Goal: Task Accomplishment & Management: Use online tool/utility

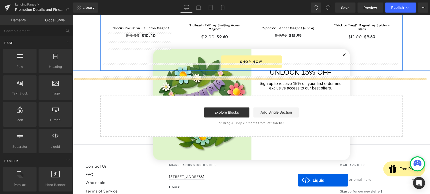
scroll to position [489, 0]
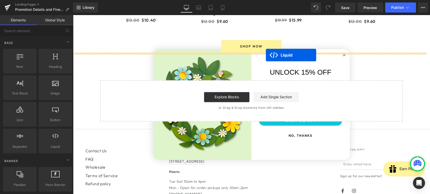
drag, startPoint x: 323, startPoint y: 88, endPoint x: 266, endPoint y: 55, distance: 66.4
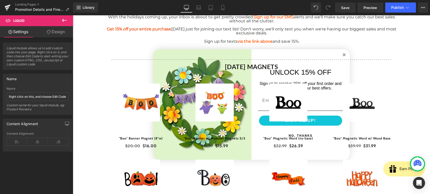
scroll to position [181, 0]
click at [342, 55] on div "Heading With the holidays coming up, your inbox is about to get pretty crowded.…" at bounding box center [251, 173] width 302 height 319
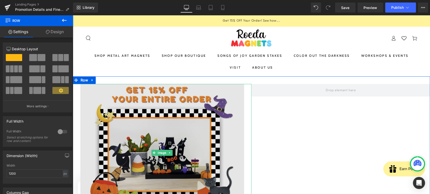
scroll to position [0, 0]
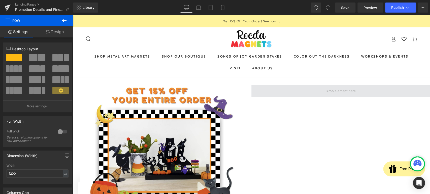
click at [261, 86] on span at bounding box center [340, 91] width 179 height 13
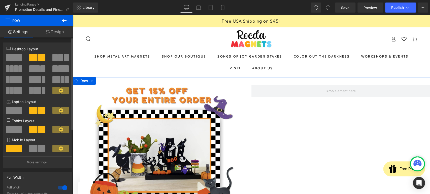
drag, startPoint x: 15, startPoint y: 56, endPoint x: 67, endPoint y: 49, distance: 52.0
click at [15, 56] on span at bounding box center [14, 57] width 16 height 7
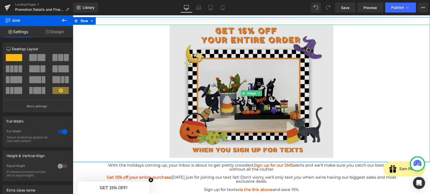
scroll to position [0, 0]
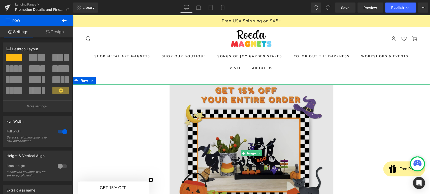
click at [236, 107] on img at bounding box center [251, 154] width 164 height 138
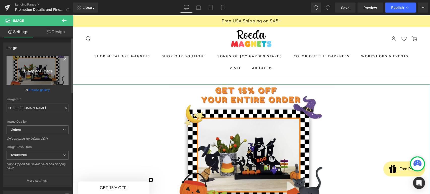
click at [38, 69] on icon "Replace Image" at bounding box center [37, 70] width 40 height 6
type input "C:\fakepath\Screenshot [DATE] 203221.png"
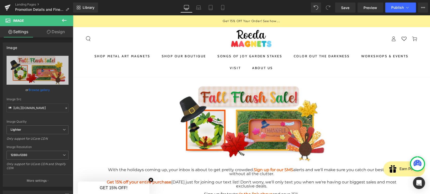
type input "[URL][DOMAIN_NAME]"
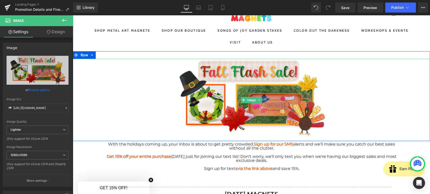
scroll to position [56, 0]
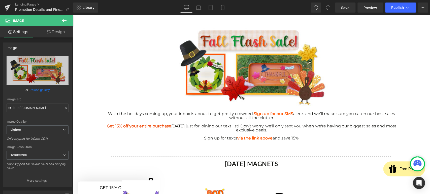
click at [265, 133] on div at bounding box center [251, 134] width 294 height 4
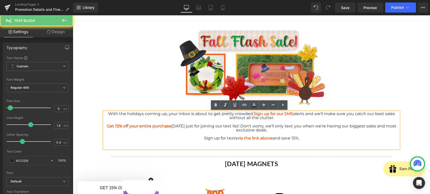
click at [292, 145] on div at bounding box center [251, 147] width 294 height 4
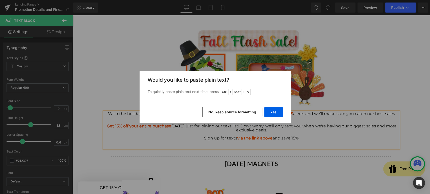
click at [252, 110] on button "No, keep source formatting" at bounding box center [232, 112] width 60 height 10
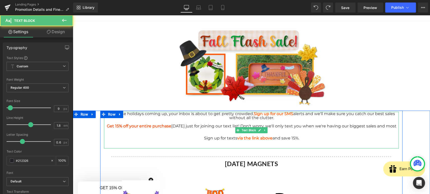
click at [268, 147] on div at bounding box center [251, 147] width 294 height 4
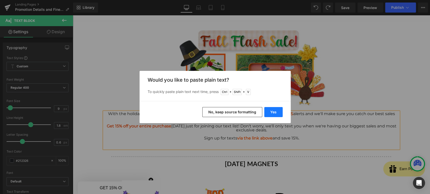
click at [269, 114] on button "Yes" at bounding box center [273, 112] width 18 height 10
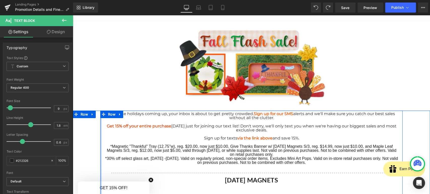
drag, startPoint x: 310, startPoint y: 162, endPoint x: 98, endPoint y: 144, distance: 212.6
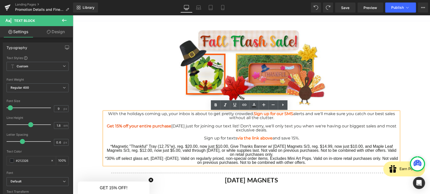
click at [140, 78] on div at bounding box center [251, 69] width 357 height 82
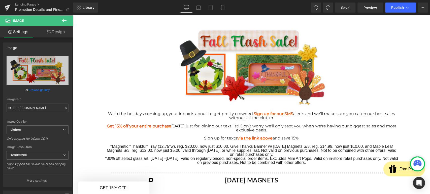
click at [254, 161] on div "*30% off select glass art, [DATE] -[DATE]. Valid on regularly priced, non-speci…" at bounding box center [251, 161] width 294 height 8
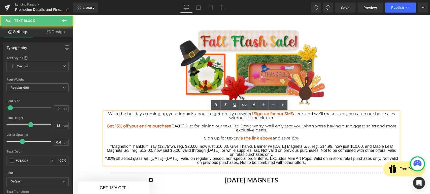
drag, startPoint x: 309, startPoint y: 164, endPoint x: 129, endPoint y: 126, distance: 183.5
click at [104, 147] on div "With the holidays coming up, your inbox is about to get pretty crowded. Sign up…" at bounding box center [251, 138] width 295 height 53
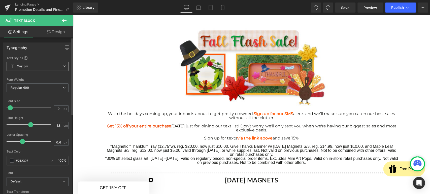
click at [37, 67] on span "Custom Setup Global Style" at bounding box center [38, 66] width 62 height 9
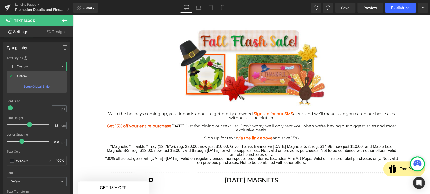
click at [44, 36] on link "Design" at bounding box center [56, 31] width 37 height 11
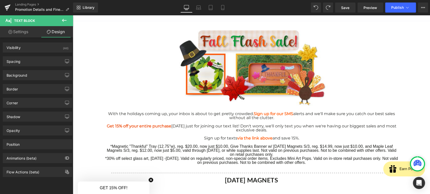
click at [26, 32] on link "Settings" at bounding box center [18, 31] width 37 height 11
type input "100"
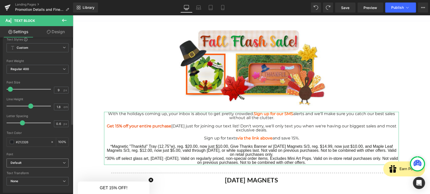
scroll to position [28, 0]
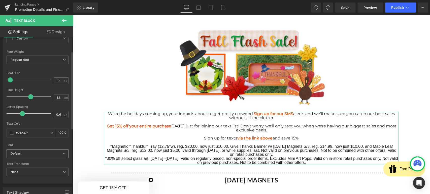
click at [45, 153] on b "Default" at bounding box center [37, 154] width 52 height 4
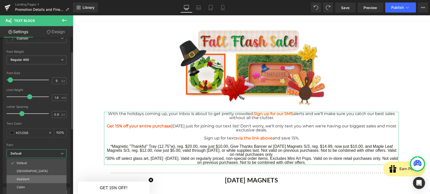
click at [35, 180] on li "Assistant" at bounding box center [37, 180] width 60 height 8
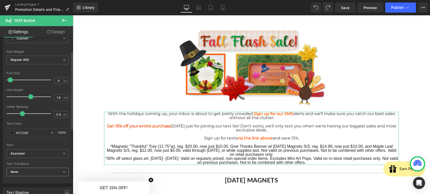
click at [36, 173] on span "None" at bounding box center [38, 172] width 62 height 9
click at [39, 155] on b "Assistant" at bounding box center [36, 154] width 50 height 4
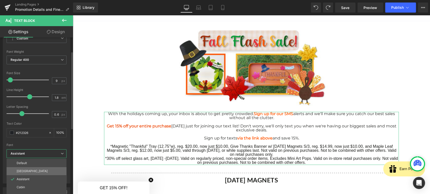
click at [37, 171] on li "[GEOGRAPHIC_DATA]" at bounding box center [37, 171] width 60 height 8
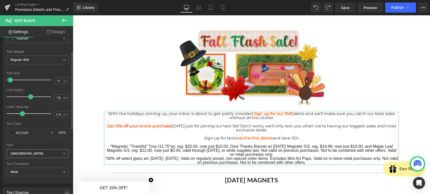
click at [40, 156] on span "[GEOGRAPHIC_DATA]" at bounding box center [38, 154] width 62 height 9
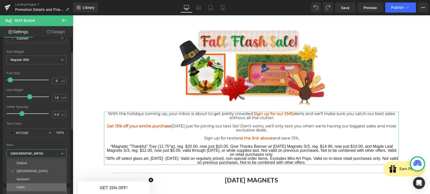
click at [33, 184] on li "Cabin" at bounding box center [37, 188] width 60 height 8
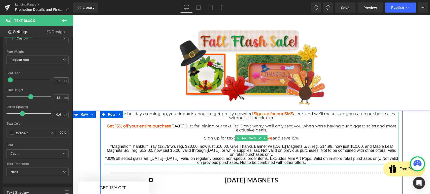
click at [116, 131] on div "Get 15% off your entire purchase [DATE] just for joining our text list! Don't w…" at bounding box center [251, 128] width 294 height 8
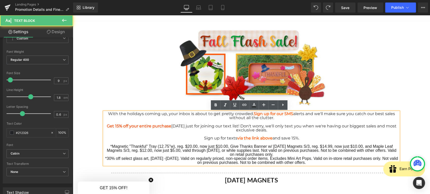
click at [121, 124] on span "Get 15% off your entire purchase" at bounding box center [139, 126] width 64 height 5
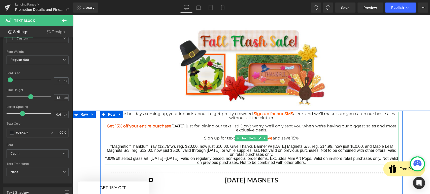
click at [139, 127] on span "Get 15% off your entire purchase" at bounding box center [139, 126] width 64 height 5
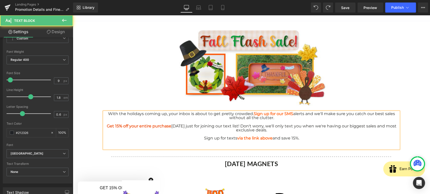
click at [299, 138] on div "Sign up for texts via the link above and save 15%." at bounding box center [251, 139] width 294 height 4
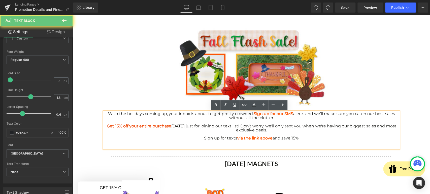
click at [304, 142] on div at bounding box center [251, 143] width 294 height 4
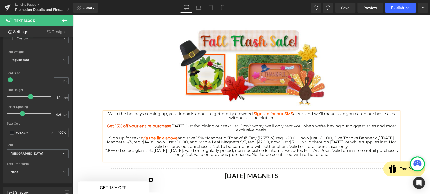
click at [210, 138] on span "Sign up for texts via the link above and save 15%. *Magnetic "Thankful" Tray (1…" at bounding box center [252, 142] width 290 height 13
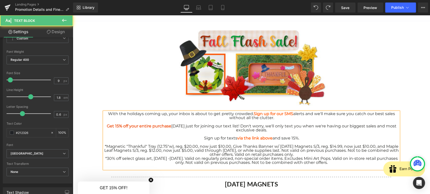
click at [298, 137] on div "Sign up for texts via the link above and save 15%." at bounding box center [251, 139] width 294 height 4
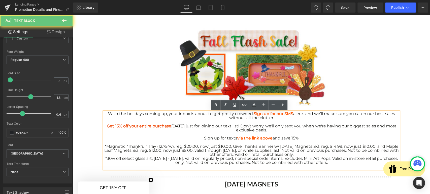
drag, startPoint x: 299, startPoint y: 138, endPoint x: 90, endPoint y: 114, distance: 209.9
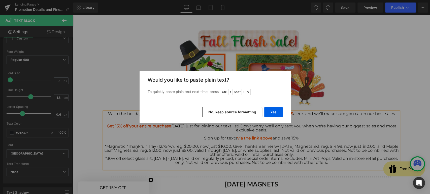
drag, startPoint x: 245, startPoint y: 112, endPoint x: 172, endPoint y: 96, distance: 75.0
click at [245, 112] on button "No, keep source formatting" at bounding box center [232, 112] width 60 height 10
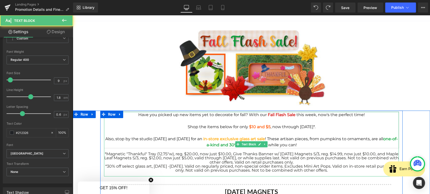
click at [293, 166] on span "*30% off select glass art, [DATE] -[DATE]. Valid on regularly priced, non-speci…" at bounding box center [251, 168] width 292 height 9
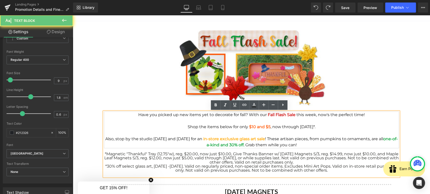
click at [328, 143] on div "Also, stop by the studio [DATE] and [DATE] for an in-store exclusive glass art …" at bounding box center [251, 142] width 294 height 12
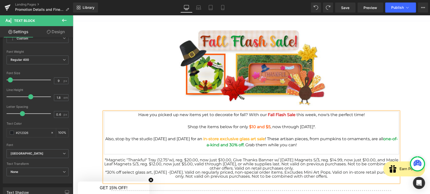
click at [356, 87] on div at bounding box center [251, 69] width 357 height 82
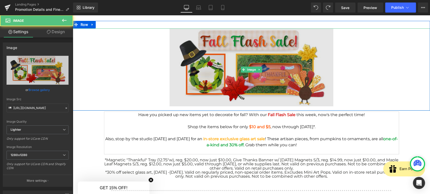
click at [221, 61] on img at bounding box center [251, 69] width 164 height 82
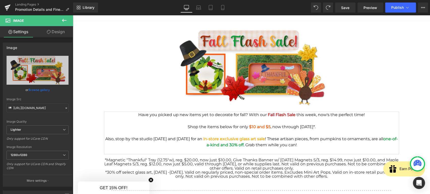
click at [246, 139] on strong "in-store exclusive glass art sale" at bounding box center [234, 139] width 62 height 5
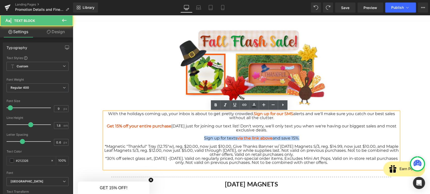
drag, startPoint x: 293, startPoint y: 139, endPoint x: 281, endPoint y: 132, distance: 13.7
click at [260, 134] on div "With the holidays coming up, your inbox is about to get pretty crowded. Sign up…" at bounding box center [251, 138] width 294 height 53
click at [303, 140] on div "Sign up for texts via the link above and save 15%." at bounding box center [251, 139] width 294 height 4
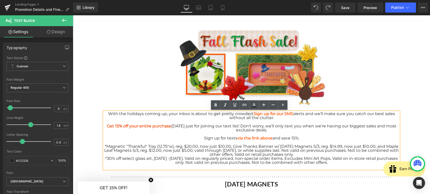
click at [297, 138] on span "Sign up for texts via the link above and save 15%." at bounding box center [251, 138] width 95 height 5
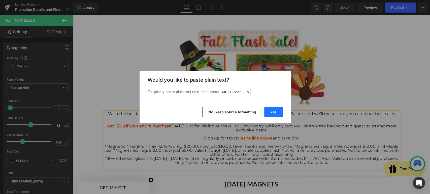
click at [269, 111] on button "Yes" at bounding box center [273, 112] width 18 height 10
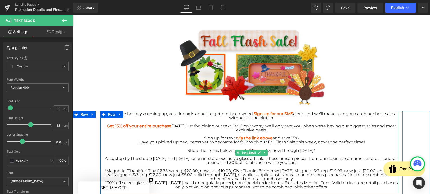
click at [328, 147] on div at bounding box center [251, 147] width 294 height 4
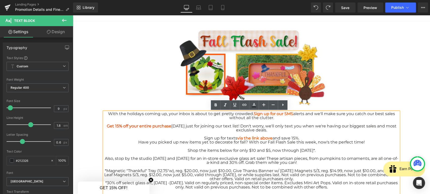
drag, startPoint x: 300, startPoint y: 137, endPoint x: 103, endPoint y: 114, distance: 198.5
click at [104, 114] on div "With the holidays coming up, your inbox is about to get pretty crowded. Sign up…" at bounding box center [251, 151] width 294 height 78
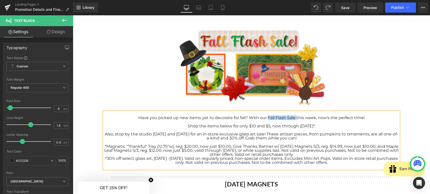
drag, startPoint x: 265, startPoint y: 118, endPoint x: 294, endPoint y: 119, distance: 29.2
click at [294, 119] on span "Have you picked up new items yet to decorate for fall? With our Fall Flash Sale…" at bounding box center [251, 118] width 226 height 5
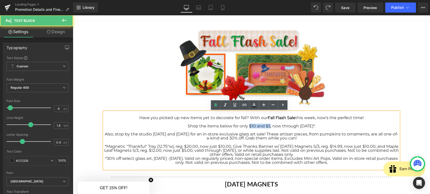
drag, startPoint x: 243, startPoint y: 125, endPoint x: 263, endPoint y: 125, distance: 20.1
click at [263, 125] on span "Shop the items below for only $10 and $5, now through [DATE]*." at bounding box center [252, 126] width 128 height 5
drag, startPoint x: 152, startPoint y: 135, endPoint x: 192, endPoint y: 134, distance: 40.0
click at [192, 134] on span "Also, stop by the studio [DATE] and [DATE] for an in-store exclusive glass art …" at bounding box center [251, 136] width 293 height 9
drag, startPoint x: 205, startPoint y: 134, endPoint x: 265, endPoint y: 133, distance: 60.5
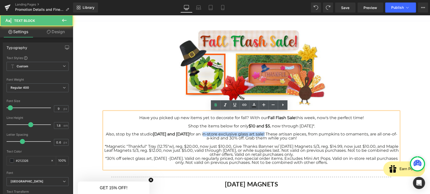
click at [265, 133] on span "Also, stop by the studio [DATE] and [DATE] for an in-store exclusive glass art …" at bounding box center [251, 136] width 291 height 9
drag, startPoint x: 231, startPoint y: 139, endPoint x: 243, endPoint y: 139, distance: 11.6
click at [243, 139] on span "Also, stop by the studio [DATE] and [DATE] for an in-store exclusive glass art …" at bounding box center [252, 136] width 294 height 9
click at [236, 154] on span "*Magnetic "Thankful" Tray (12.75"w), reg. $20.00, now just $10.00, Give Thanks …" at bounding box center [251, 150] width 294 height 13
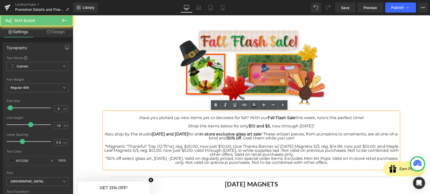
click at [311, 138] on div "Also, stop by the studio [DATE] and [DATE] for an in-store exclusive glass art …" at bounding box center [251, 136] width 294 height 8
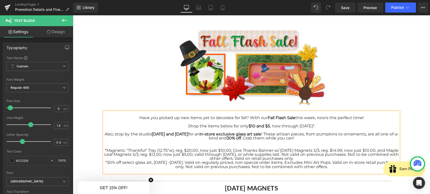
drag, startPoint x: 340, startPoint y: 166, endPoint x: 100, endPoint y: 151, distance: 240.5
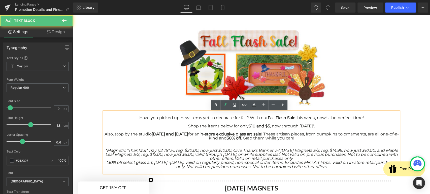
click at [144, 165] on icon "*30% off select glass art, [DATE] -[DATE]. Valid on regularly priced, non-speci…" at bounding box center [251, 164] width 291 height 9
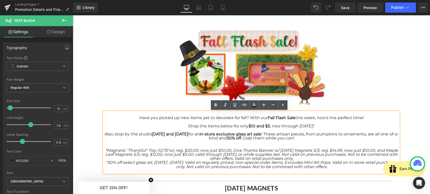
click at [310, 159] on div "*Magnetic "Thankful" Tray (12.75"w), reg. $20.00, now just $10.00, Give Thanks …" at bounding box center [251, 155] width 294 height 12
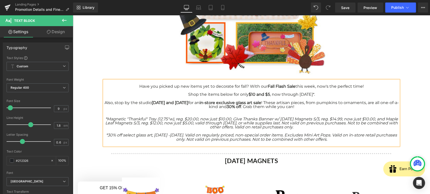
scroll to position [85, 0]
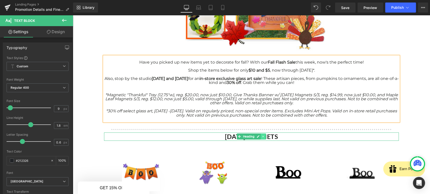
click at [262, 137] on icon at bounding box center [263, 136] width 3 height 3
click at [278, 137] on b "[DATE] MAGNETS" at bounding box center [251, 137] width 53 height 8
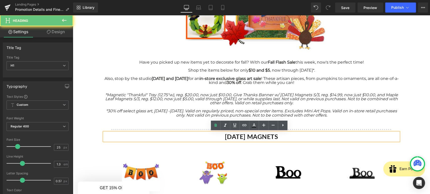
click at [278, 137] on b "[DATE] MAGNETS" at bounding box center [251, 137] width 53 height 8
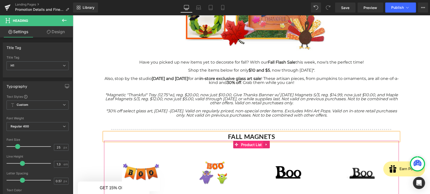
click at [248, 146] on span "Product List" at bounding box center [251, 145] width 23 height 8
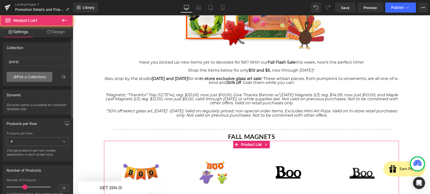
click at [24, 78] on link "Pick a Collections" at bounding box center [30, 77] width 46 height 10
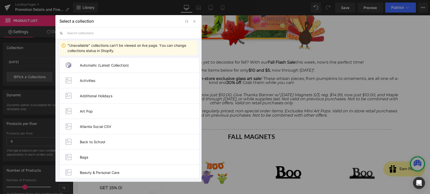
click at [91, 31] on input "text" at bounding box center [132, 33] width 130 height 11
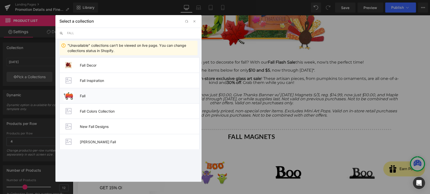
type input "FALL"
click at [77, 92] on li "Fall" at bounding box center [129, 95] width 140 height 15
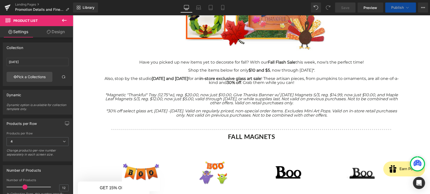
type input "Fall"
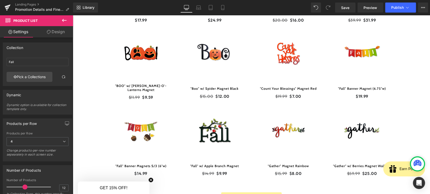
scroll to position [365, 0]
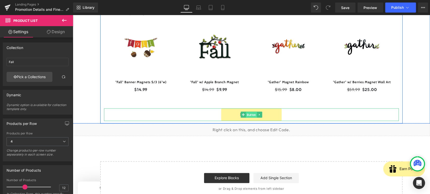
click at [247, 113] on span "Button" at bounding box center [251, 115] width 11 height 6
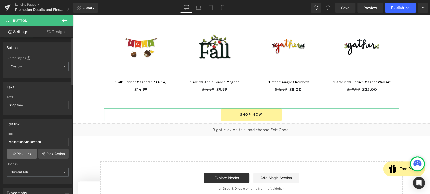
click at [26, 151] on link "Pick Link" at bounding box center [22, 154] width 30 height 10
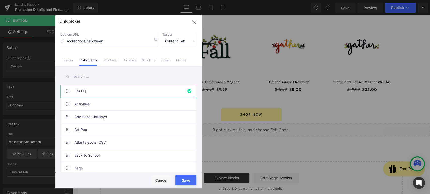
click at [77, 82] on input "text" at bounding box center [128, 76] width 136 height 11
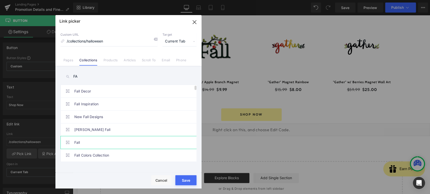
type input "FA"
click at [90, 140] on link "Fall" at bounding box center [129, 143] width 111 height 13
type input "/collections/fall"
click at [181, 178] on button "Save" at bounding box center [185, 181] width 21 height 10
type input "/collections/fall"
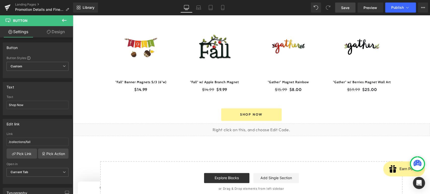
click at [345, 9] on span "Save" at bounding box center [345, 7] width 8 height 5
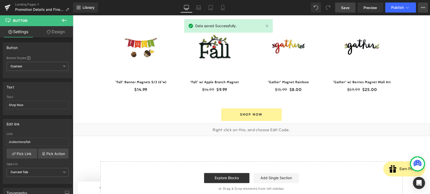
click at [420, 11] on button "View Live Page View with current Template Save Template to Library Schedule Pub…" at bounding box center [423, 8] width 10 height 10
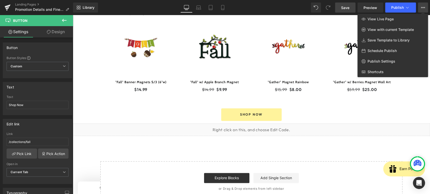
click at [420, 9] on button "View Live Page View with current Template Save Template to Library Schedule Pub…" at bounding box center [423, 8] width 10 height 10
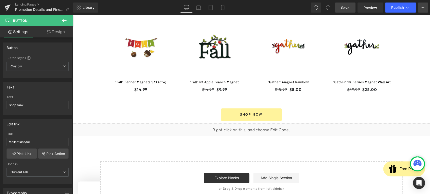
click at [420, 10] on button "View Live Page View with current Template Save Template to Library Schedule Pub…" at bounding box center [423, 8] width 10 height 10
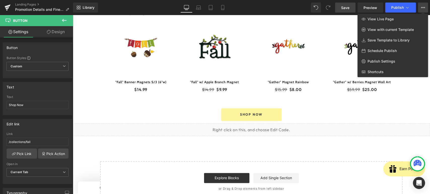
click at [407, 46] on div "Schedule Publish" at bounding box center [392, 51] width 71 height 11
select select
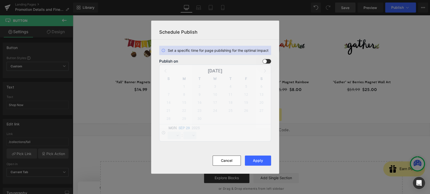
click at [265, 60] on span at bounding box center [266, 61] width 9 height 5
click at [0, 0] on input "checkbox" at bounding box center [0, 0] width 0 height 0
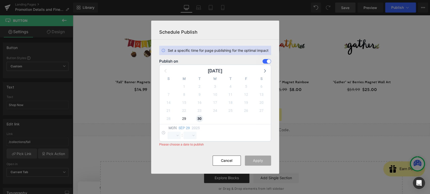
click at [199, 120] on span "30" at bounding box center [199, 118] width 7 height 7
select select "20"
select select "44"
click at [178, 138] on select "00 01 02 03 04 05 06 07 08 09 10 11 12 13 14 15 16 17 18 19 20 21 22 23" at bounding box center [173, 136] width 13 height 8
click at [167, 132] on select "00 01 02 03 04 05 06 07 08 09 10 11 12 13 14 15 16 17 18 19 20 21 22 23" at bounding box center [173, 136] width 13 height 8
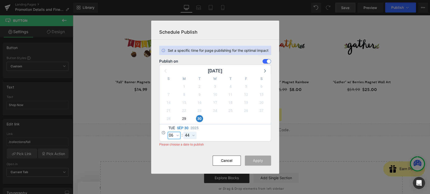
select select "6"
click at [249, 159] on button "Apply" at bounding box center [258, 161] width 26 height 10
